Goal: Transaction & Acquisition: Purchase product/service

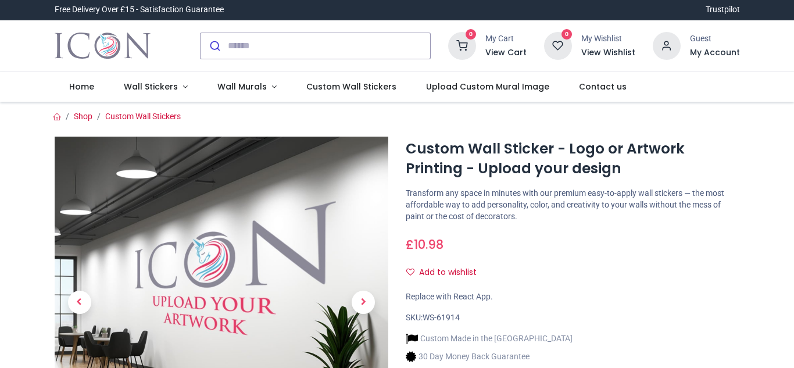
click at [656, 50] on icon at bounding box center [667, 46] width 28 height 28
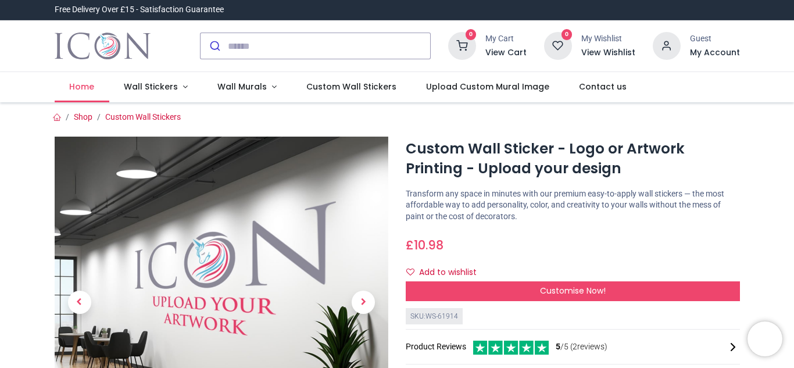
click at [82, 95] on link "Home" at bounding box center [82, 87] width 55 height 30
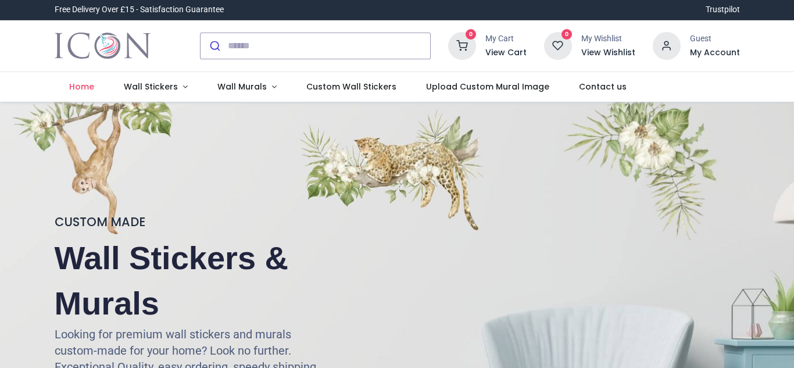
click at [467, 44] on icon at bounding box center [462, 46] width 28 height 28
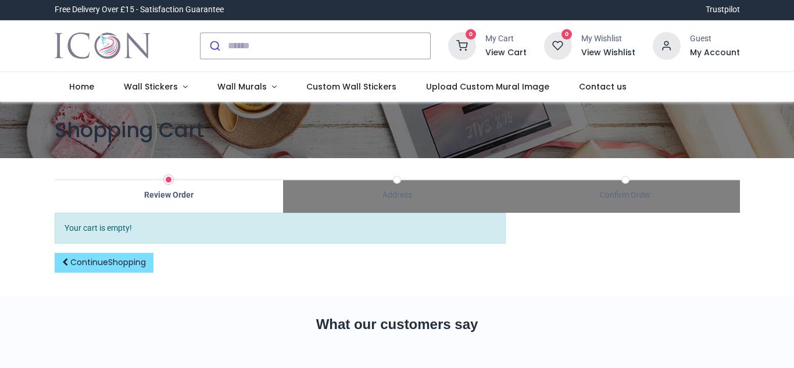
click at [666, 41] on icon at bounding box center [667, 46] width 28 height 28
